Goal: Task Accomplishment & Management: Complete application form

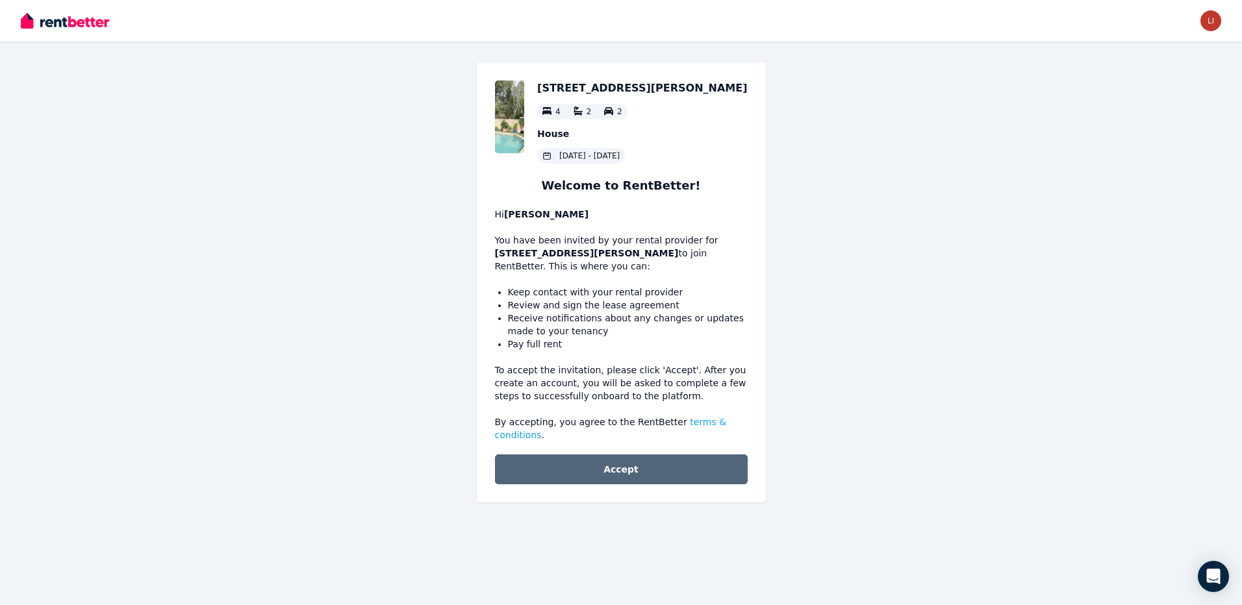
click at [642, 462] on button "Accept" at bounding box center [621, 470] width 253 height 30
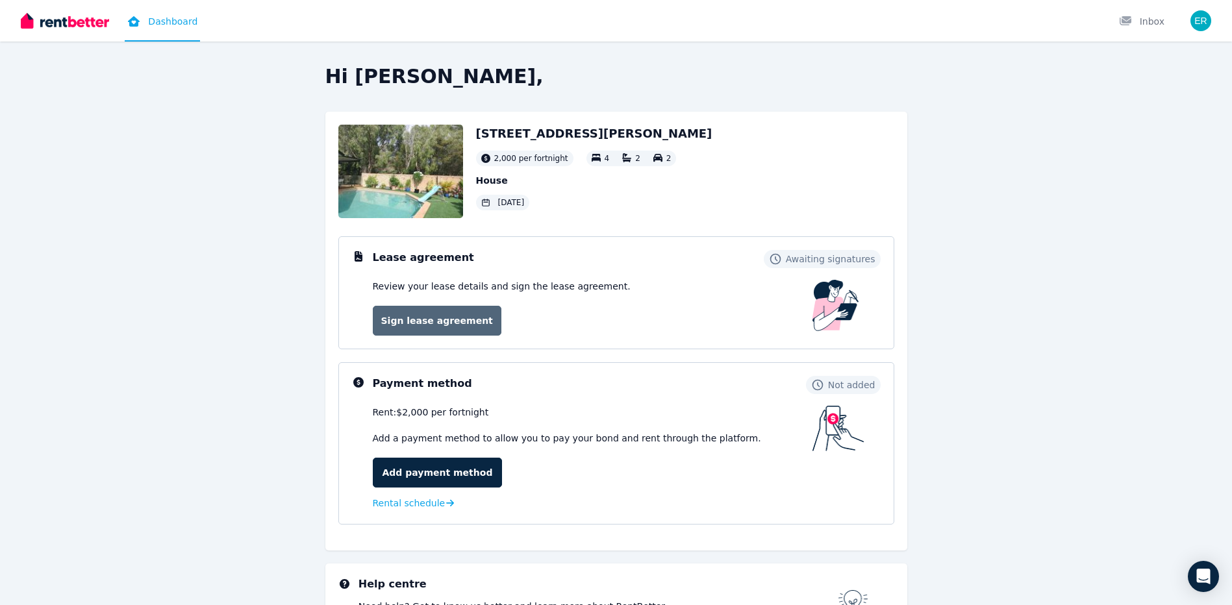
click at [440, 315] on link "Sign lease agreement" at bounding box center [437, 321] width 129 height 30
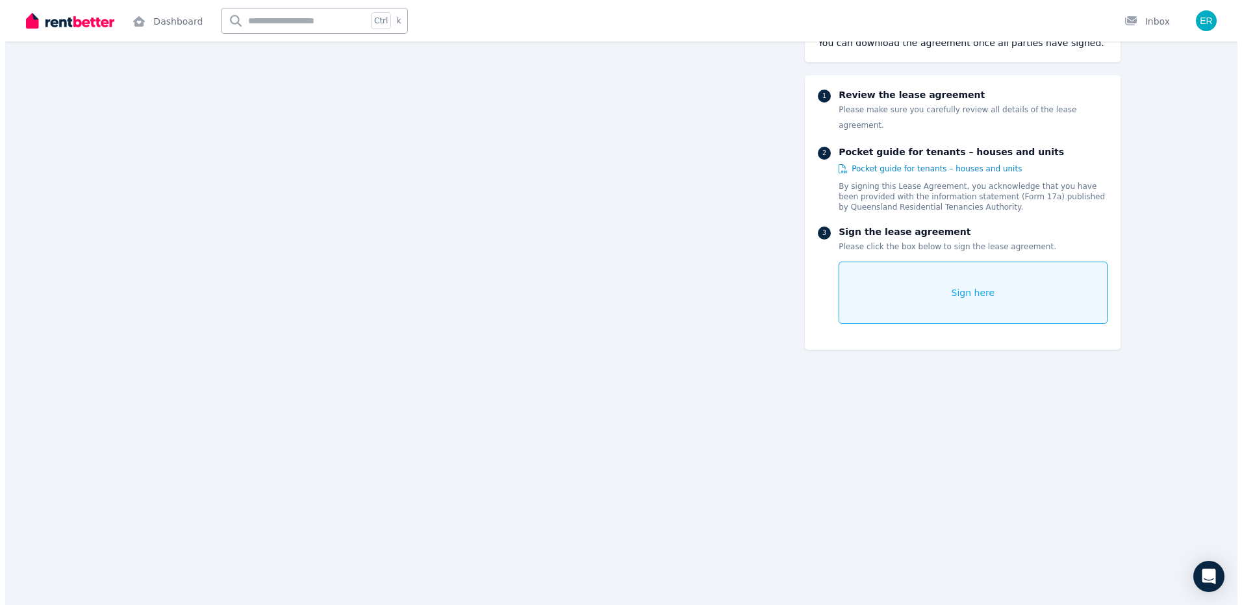
scroll to position [6365, 0]
click at [955, 262] on div "Sign here" at bounding box center [967, 293] width 268 height 62
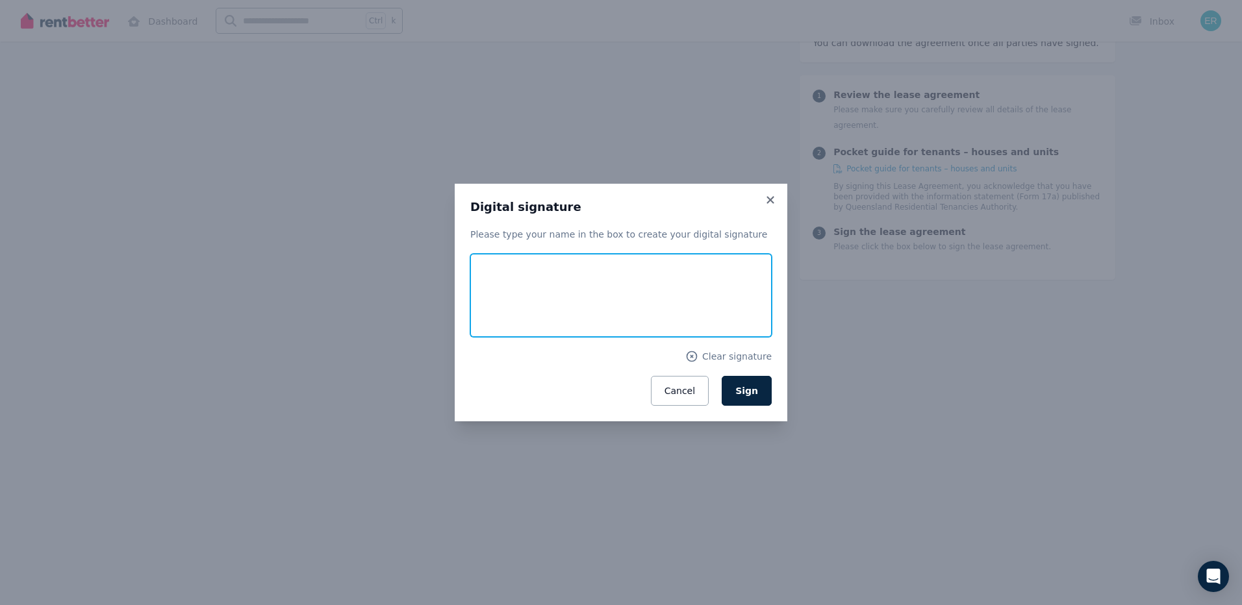
click at [640, 283] on input "text" at bounding box center [620, 295] width 301 height 83
type input "**********"
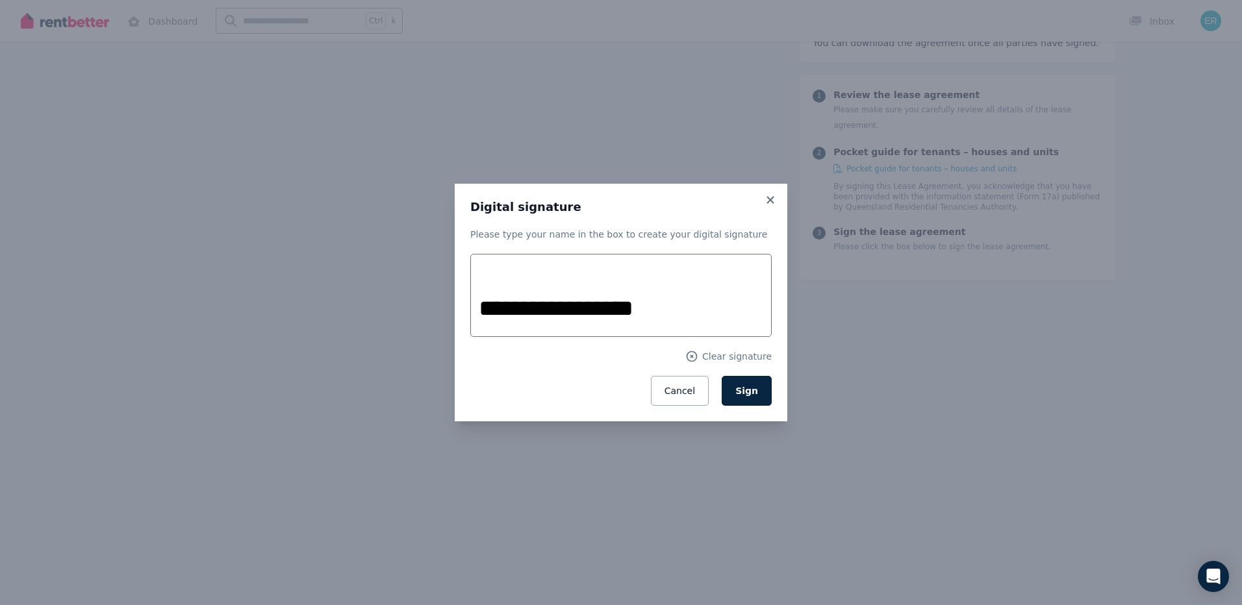
click at [760, 394] on button "Sign" at bounding box center [747, 391] width 50 height 30
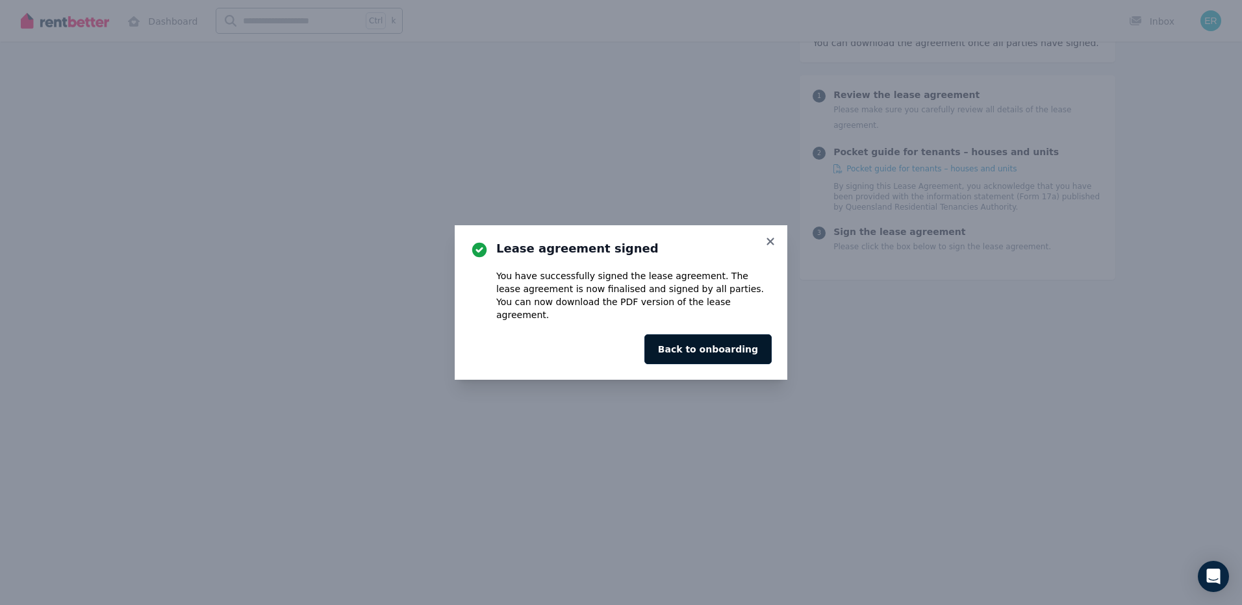
click at [755, 341] on button "Back to onboarding" at bounding box center [707, 349] width 127 height 30
